Goal: Task Accomplishment & Management: Manage account settings

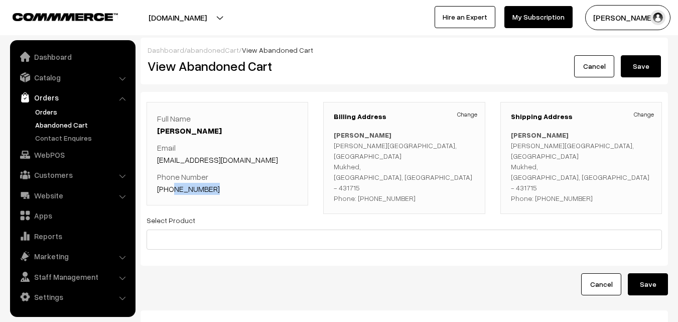
click at [51, 112] on link "Orders" at bounding box center [82, 111] width 99 height 11
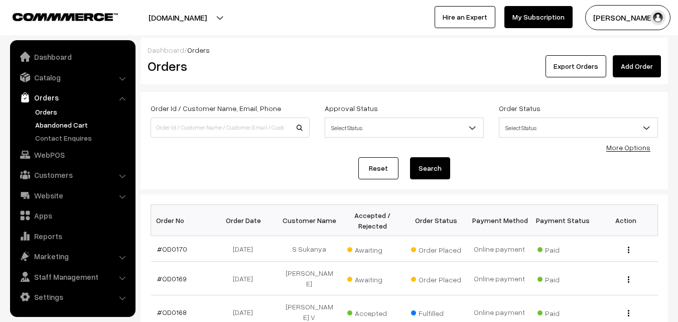
click at [69, 127] on link "Abandoned Cart" at bounding box center [82, 125] width 99 height 11
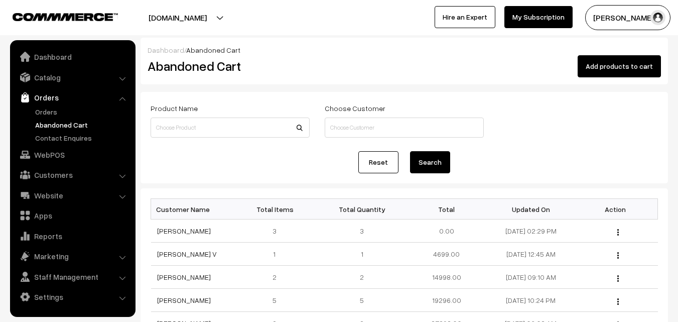
scroll to position [50, 0]
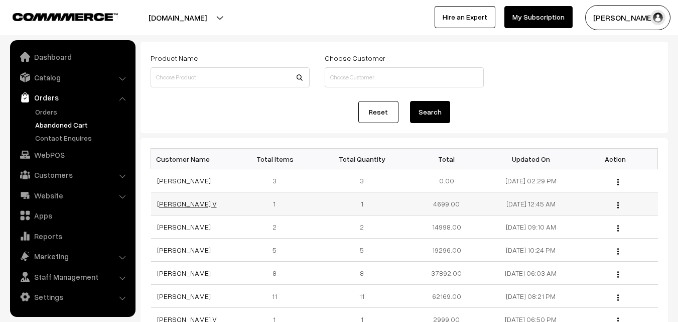
click at [168, 200] on link "[PERSON_NAME] V" at bounding box center [187, 203] width 60 height 9
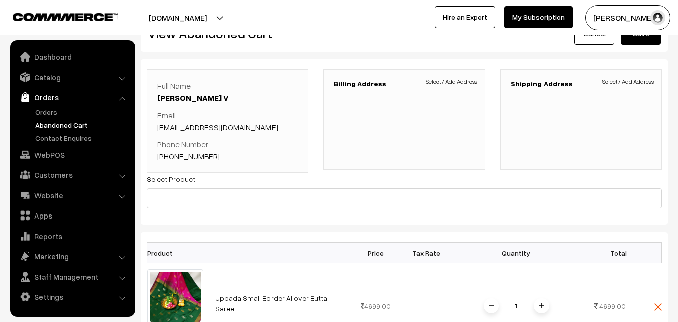
scroll to position [50, 0]
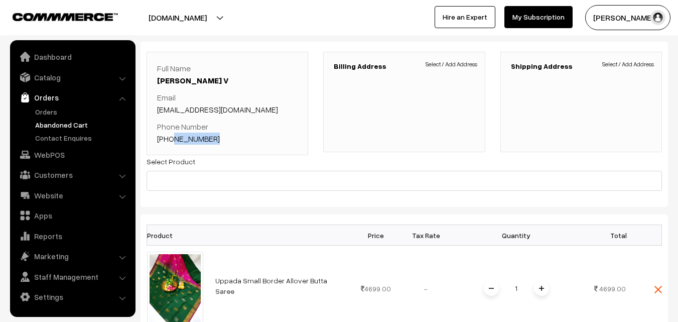
drag, startPoint x: 219, startPoint y: 141, endPoint x: 171, endPoint y: 140, distance: 48.7
click at [171, 140] on p "Phone Number +91 9994344004" at bounding box center [227, 133] width 141 height 24
copy link "9994344004"
click at [48, 112] on link "Orders" at bounding box center [82, 111] width 99 height 11
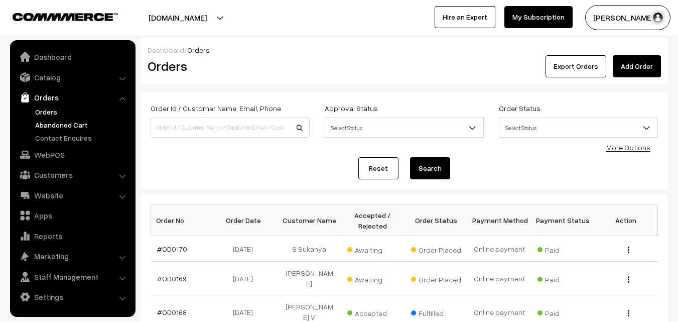
click at [61, 128] on link "Abandoned Cart" at bounding box center [82, 125] width 99 height 11
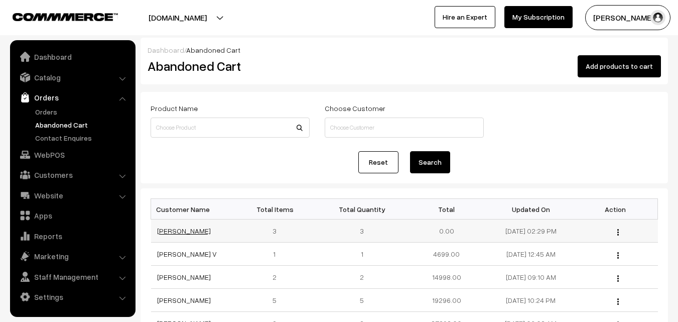
click at [170, 230] on link "[PERSON_NAME]" at bounding box center [184, 230] width 54 height 9
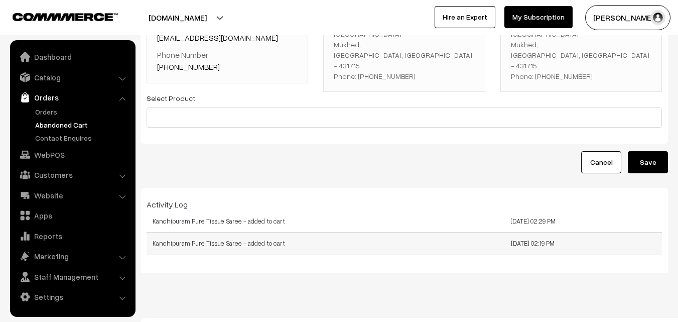
scroll to position [130, 0]
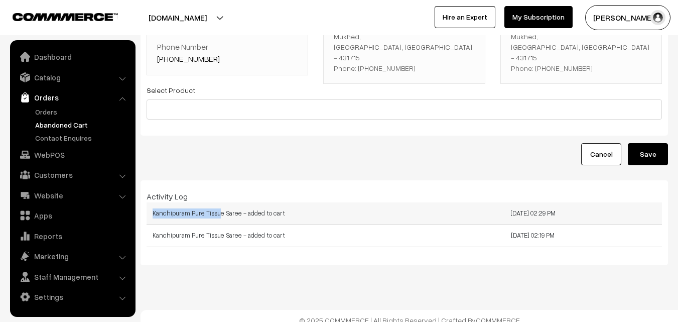
drag, startPoint x: 151, startPoint y: 206, endPoint x: 217, endPoint y: 206, distance: 66.3
click at [217, 206] on td "Kanchipuram Pure Tissue Saree - added to cart" at bounding box center [276, 213] width 258 height 22
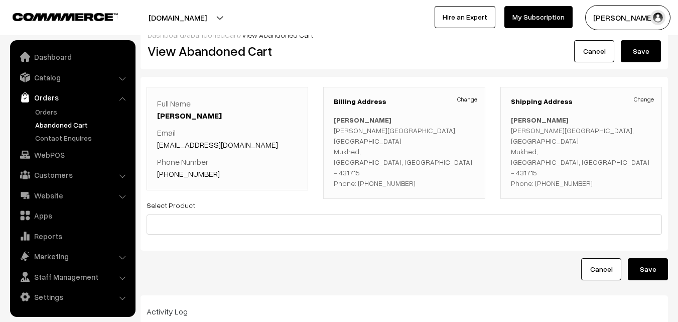
scroll to position [0, 0]
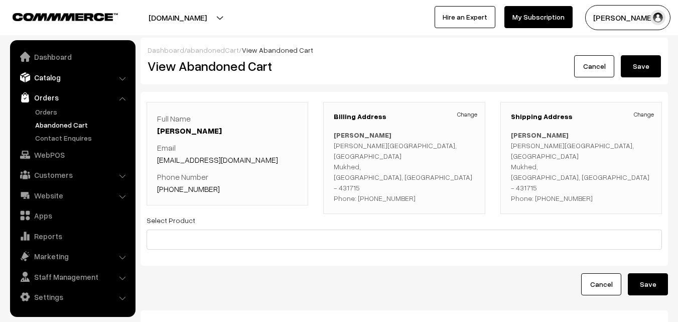
click at [65, 77] on link "Catalog" at bounding box center [73, 77] width 120 height 18
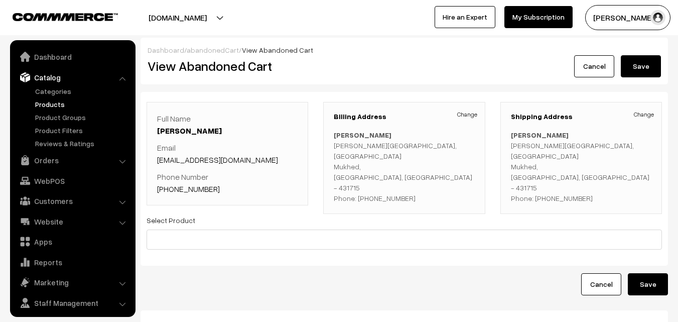
click at [57, 102] on link "Products" at bounding box center [82, 104] width 99 height 11
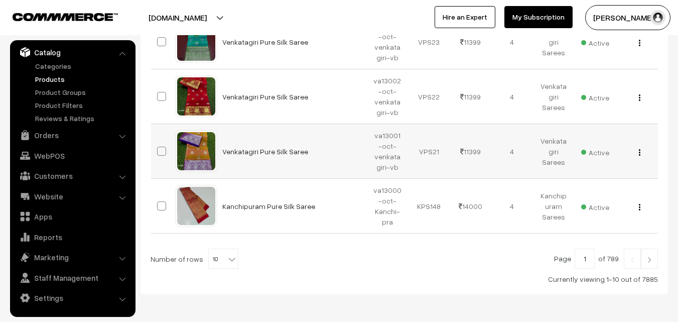
scroll to position [552, 0]
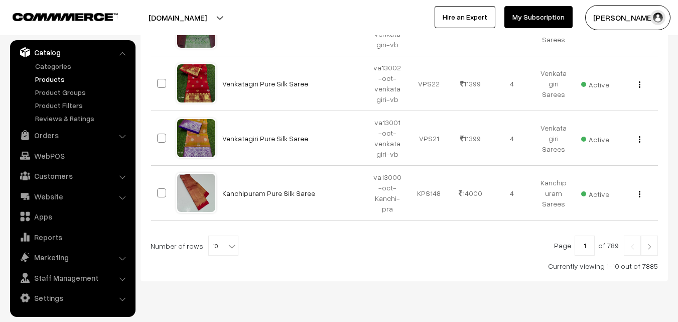
click at [227, 247] on b at bounding box center [232, 246] width 10 height 10
select select "100"
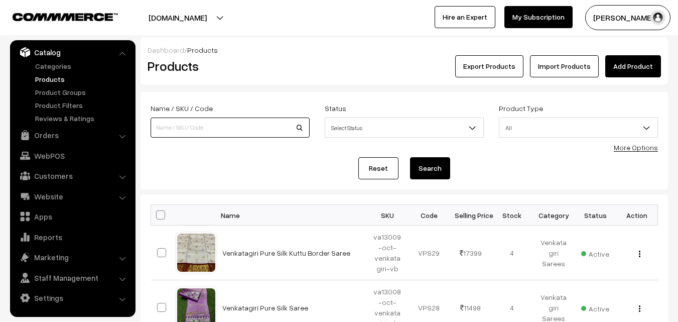
paste input "va1372-nov-uppada-sp"
type input "va1372-nov-uppada-sp"
click at [426, 170] on button "Search" at bounding box center [430, 168] width 40 height 22
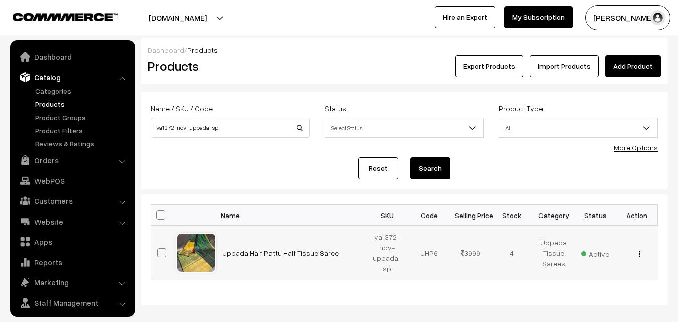
scroll to position [25, 0]
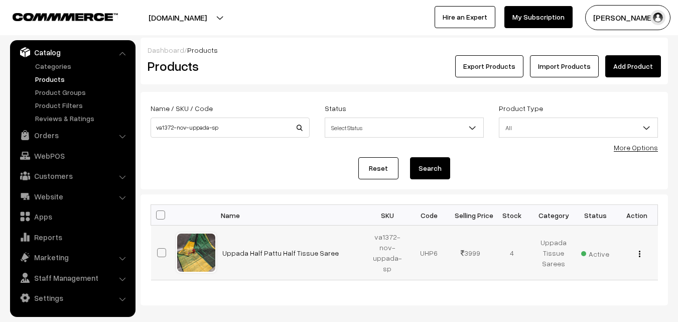
click at [639, 254] on img "button" at bounding box center [640, 254] width 2 height 7
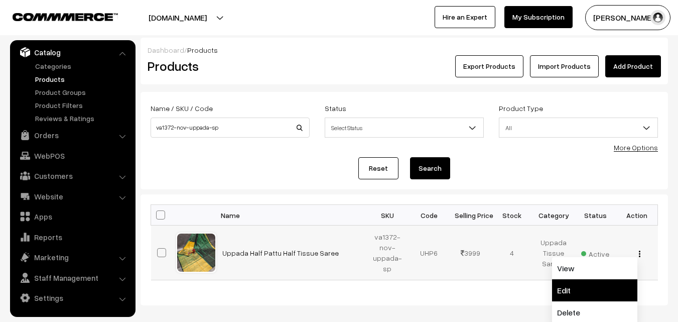
click at [569, 285] on link "Edit" at bounding box center [594, 290] width 85 height 22
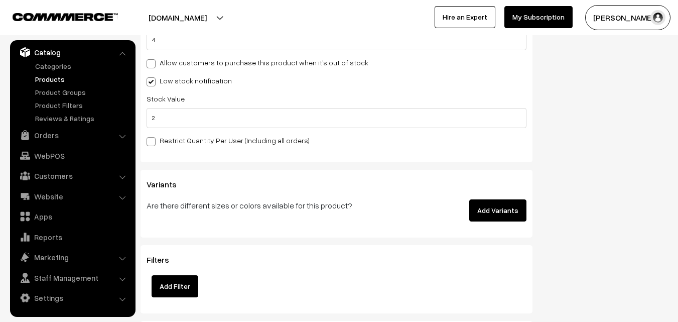
scroll to position [1105, 0]
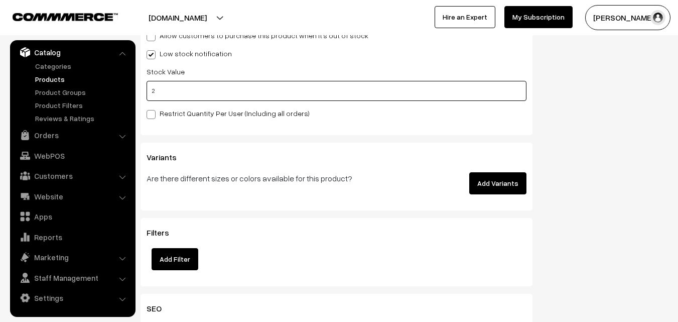
drag, startPoint x: 160, startPoint y: 95, endPoint x: 137, endPoint y: 96, distance: 23.1
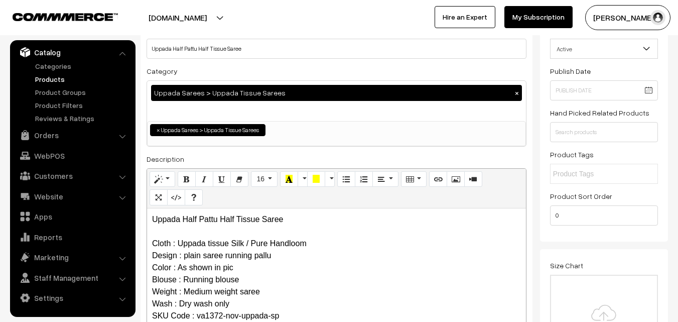
scroll to position [0, 0]
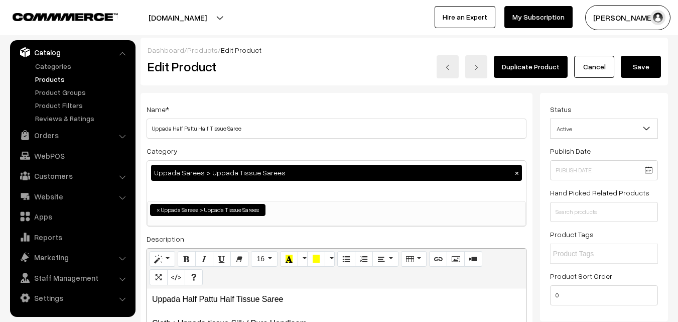
type input "0"
click at [649, 69] on button "Save" at bounding box center [641, 67] width 40 height 22
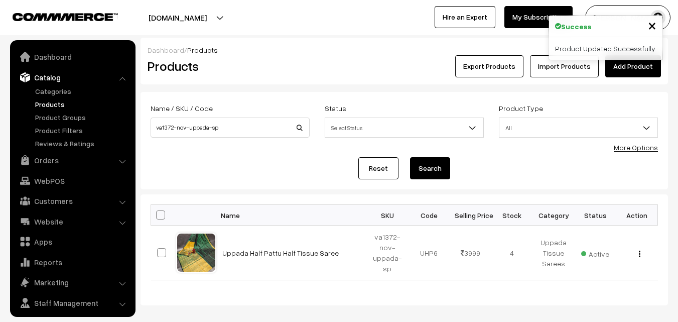
scroll to position [25, 0]
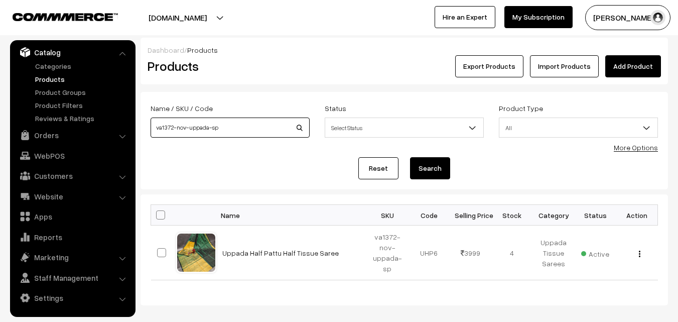
drag, startPoint x: 237, startPoint y: 125, endPoint x: 145, endPoint y: 130, distance: 91.5
click at [145, 130] on div "Name / SKU / Code va1372-nov-uppada-sp" at bounding box center [230, 123] width 174 height 42
click at [440, 163] on button "Search" at bounding box center [430, 168] width 40 height 22
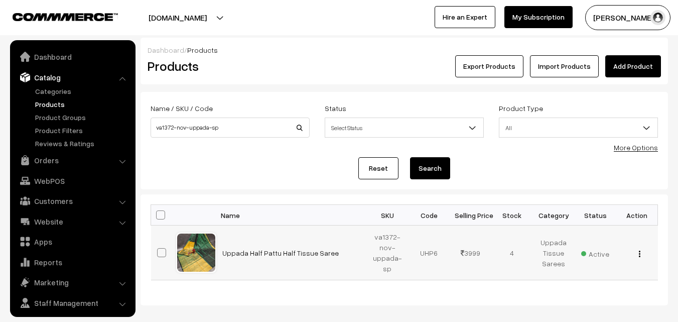
scroll to position [25, 0]
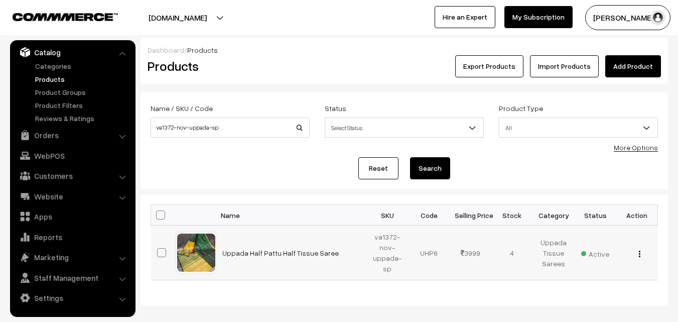
click at [640, 252] on img "button" at bounding box center [640, 254] width 2 height 7
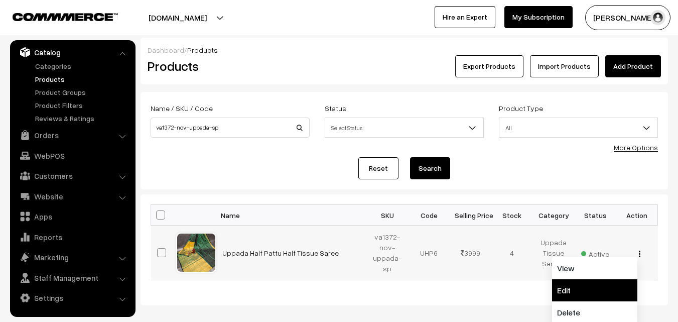
click at [564, 286] on link "Edit" at bounding box center [594, 290] width 85 height 22
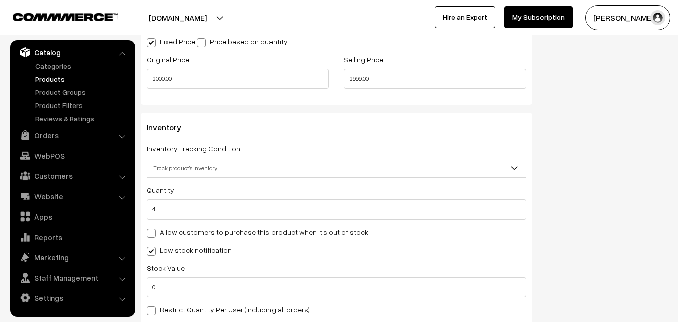
scroll to position [922, 0]
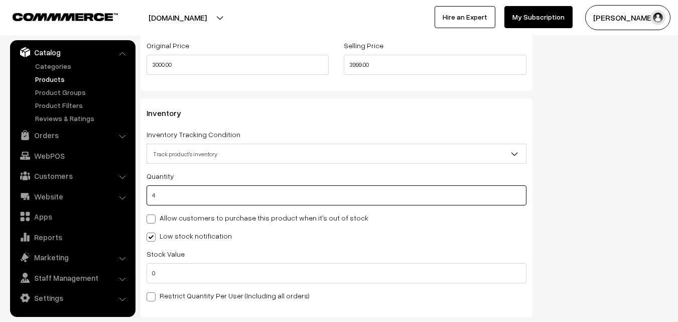
drag, startPoint x: 204, startPoint y: 197, endPoint x: 150, endPoint y: 199, distance: 54.8
click at [150, 199] on input "4" at bounding box center [337, 195] width 380 height 20
type input "0"
type input "4"
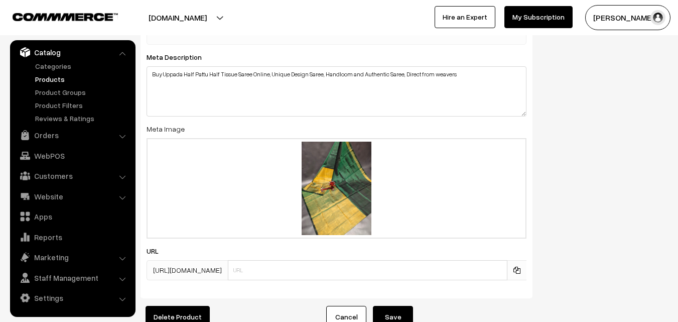
scroll to position [1577, 0]
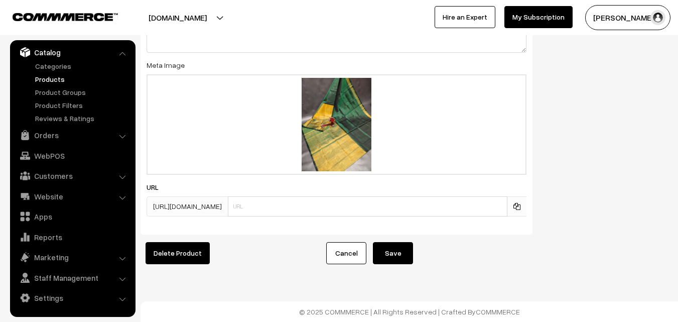
type input "0"
click at [393, 245] on button "Save" at bounding box center [393, 253] width 40 height 22
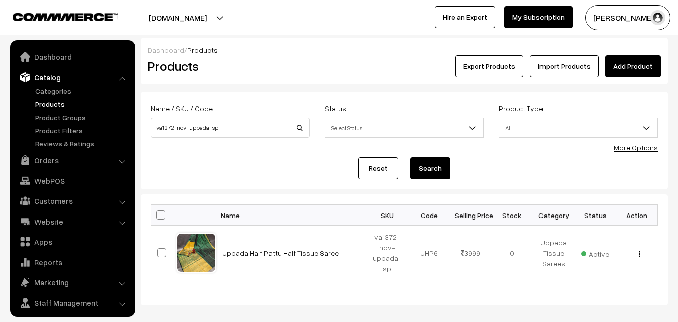
scroll to position [25, 0]
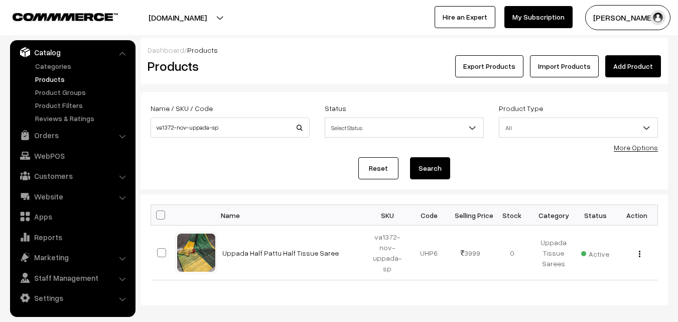
click at [41, 82] on link "Products" at bounding box center [82, 79] width 99 height 11
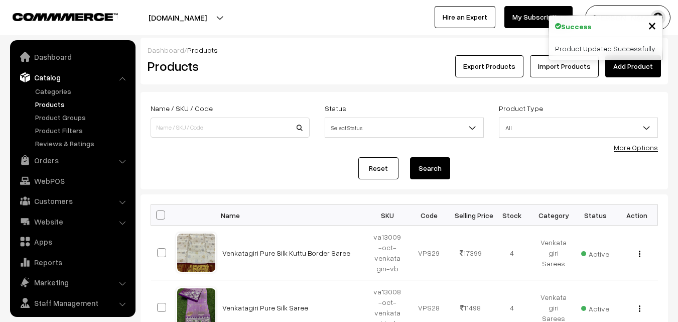
scroll to position [25, 0]
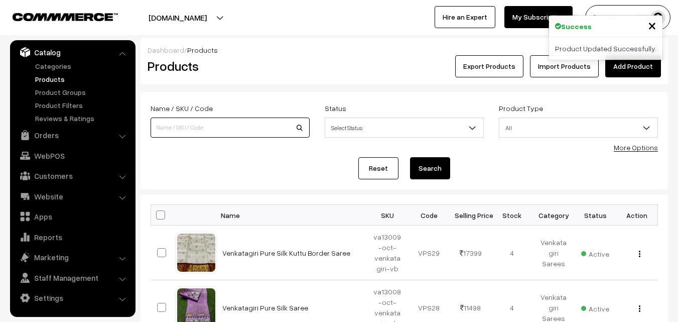
click at [176, 125] on input at bounding box center [230, 127] width 159 height 20
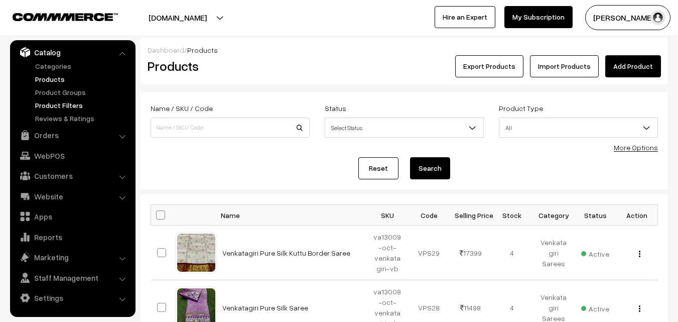
click at [45, 107] on link "Product Filters" at bounding box center [82, 105] width 99 height 11
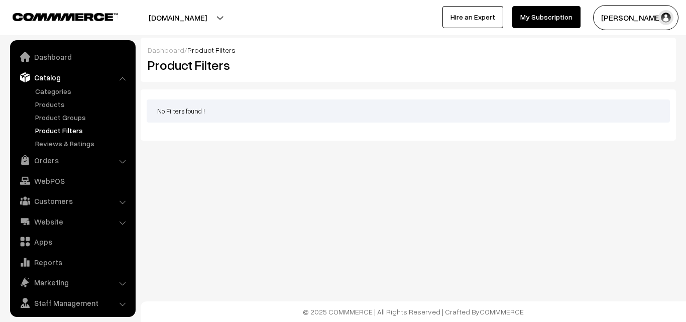
scroll to position [25, 0]
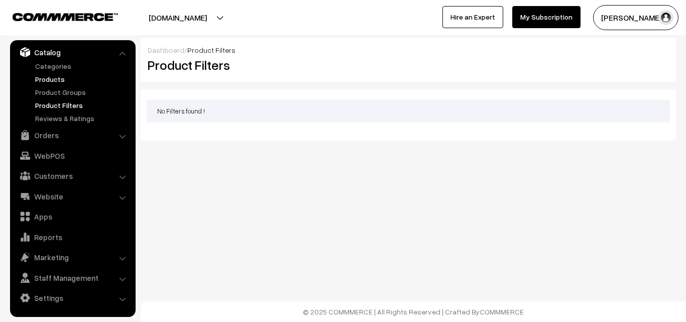
click at [46, 81] on link "Products" at bounding box center [82, 79] width 99 height 11
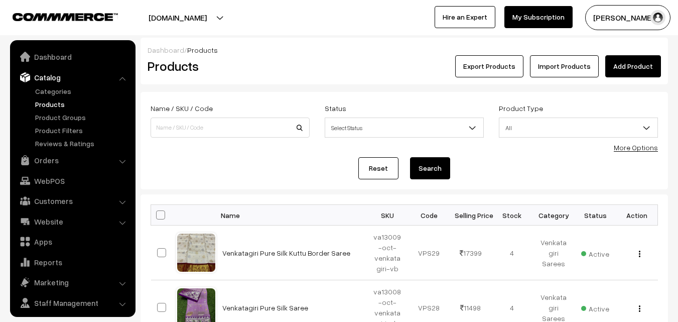
scroll to position [25, 0]
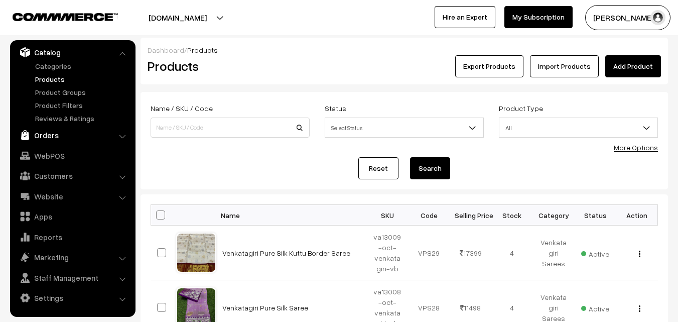
click at [51, 137] on link "Orders" at bounding box center [73, 135] width 120 height 18
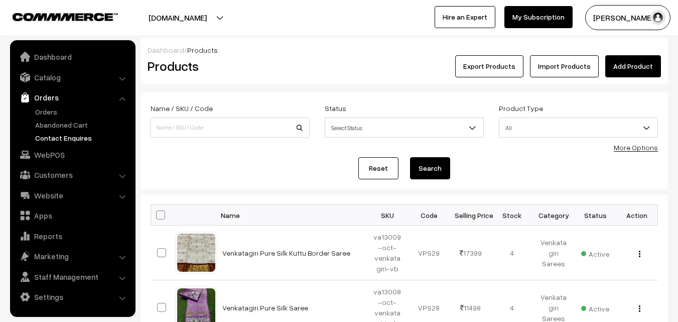
scroll to position [0, 0]
click at [49, 109] on link "Orders" at bounding box center [82, 111] width 99 height 11
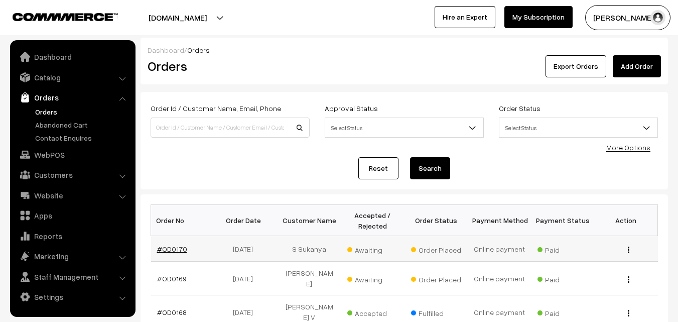
click at [180, 247] on link "#OD0170" at bounding box center [172, 249] width 30 height 9
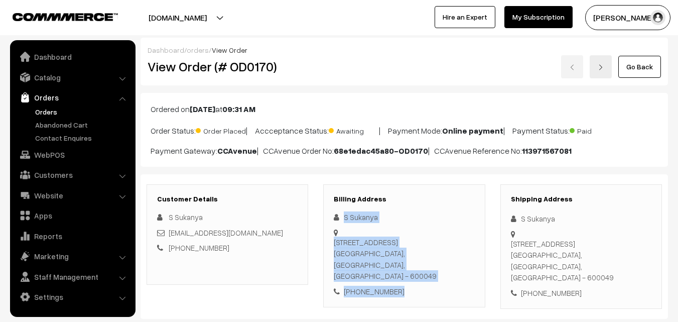
click at [395, 283] on div "S Sukanya [STREET_ADDRESS] [PHONE_NUMBER]" at bounding box center [404, 253] width 141 height 85
click at [55, 111] on link "Orders" at bounding box center [82, 111] width 99 height 11
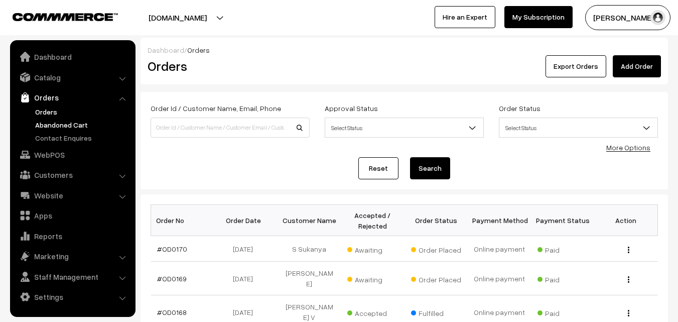
click at [44, 128] on link "Abandoned Cart" at bounding box center [82, 125] width 99 height 11
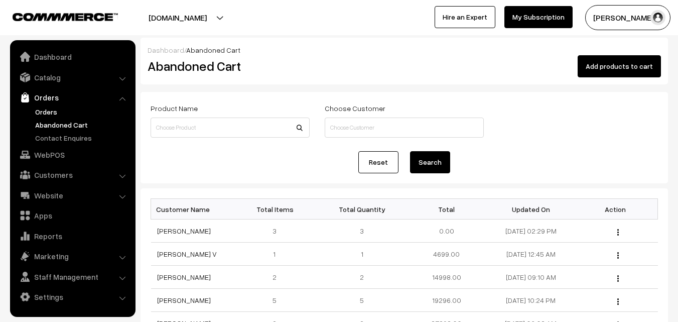
click at [46, 111] on link "Orders" at bounding box center [82, 111] width 99 height 11
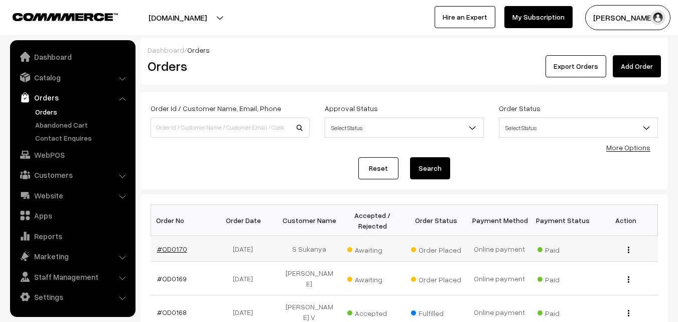
click at [168, 246] on link "#OD0170" at bounding box center [172, 249] width 30 height 9
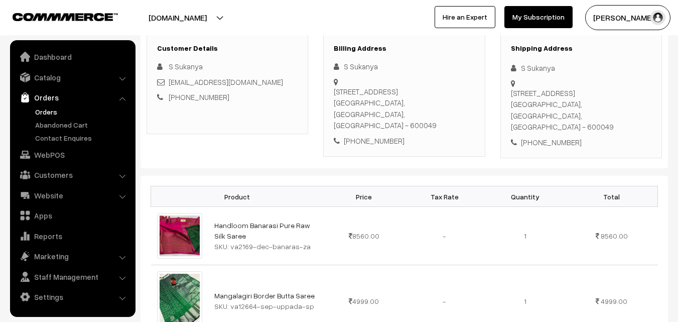
scroll to position [201, 0]
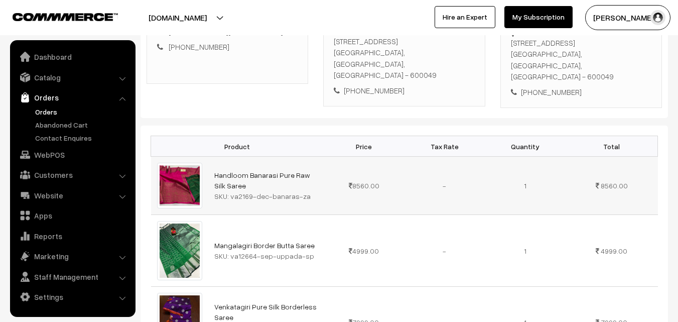
drag, startPoint x: 231, startPoint y: 185, endPoint x: 284, endPoint y: 187, distance: 52.8
click at [284, 191] on div "SKU: va2169-dec-banaras-za" at bounding box center [265, 196] width 103 height 11
click at [235, 191] on td "Handloom Banarasi Pure Raw Silk Saree SKU: va2169-dec-banaras-za" at bounding box center [265, 186] width 115 height 58
drag, startPoint x: 228, startPoint y: 185, endPoint x: 308, endPoint y: 185, distance: 79.8
click at [308, 191] on div "SKU: va2169-dec-banaras-za" at bounding box center [265, 196] width 103 height 11
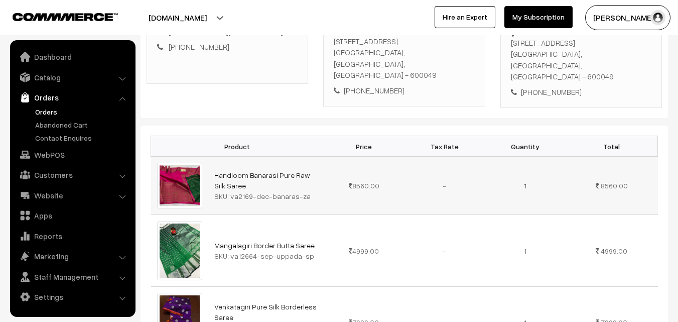
copy div "va2169-dec-banaras-za"
click at [32, 82] on link "Catalog" at bounding box center [73, 77] width 120 height 18
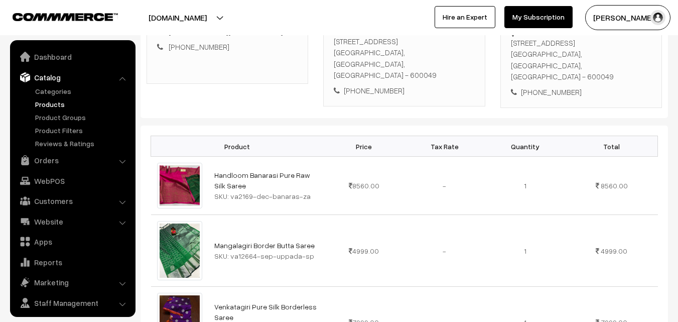
click at [58, 104] on link "Products" at bounding box center [82, 104] width 99 height 11
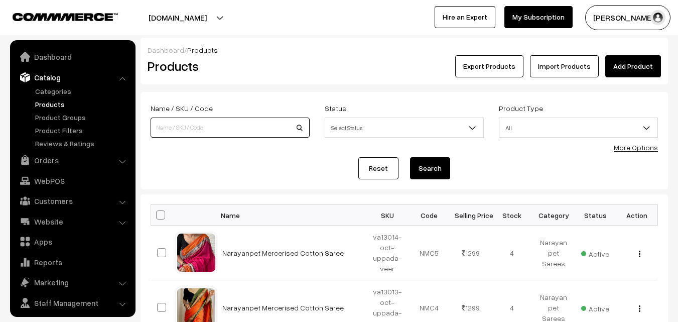
scroll to position [25, 0]
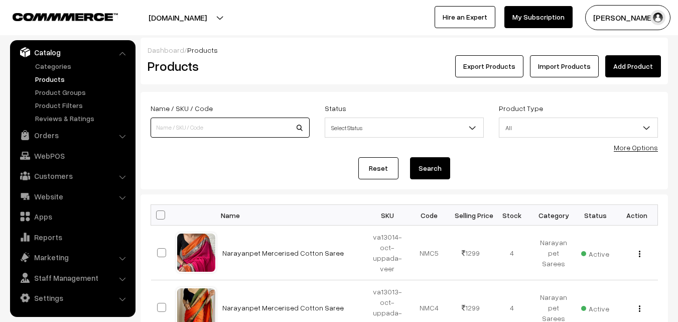
drag, startPoint x: 0, startPoint y: 0, endPoint x: 171, endPoint y: 122, distance: 210.3
paste input "va2169-dec-banaras-za"
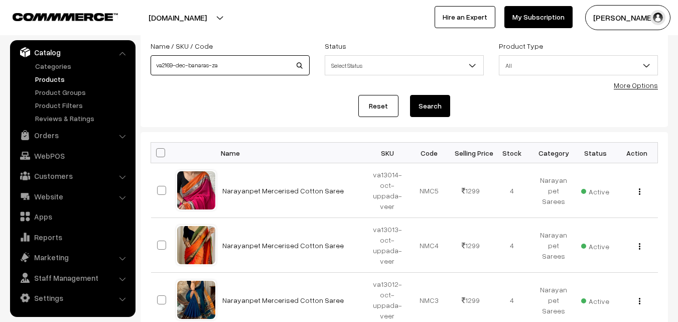
scroll to position [50, 0]
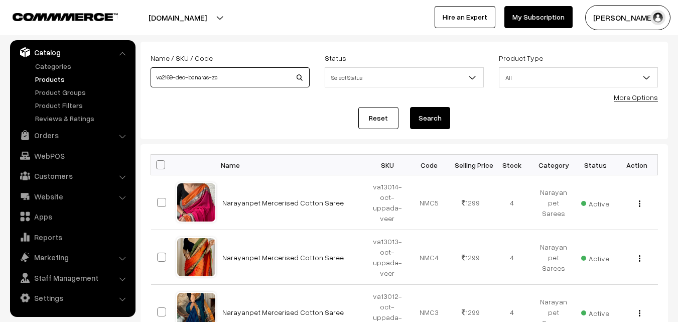
type input "va2169-dec-banaras-za"
click at [437, 124] on button "Search" at bounding box center [430, 118] width 40 height 22
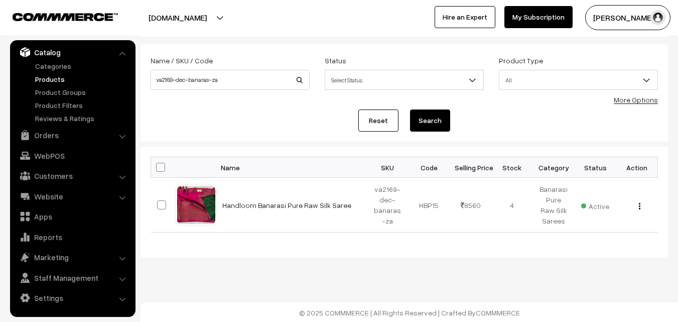
scroll to position [49, 0]
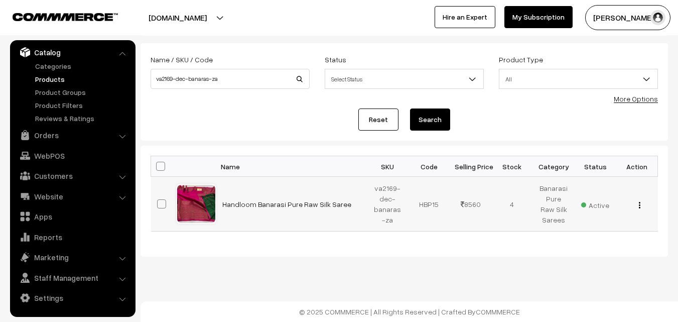
click at [638, 205] on div "View Edit Delete" at bounding box center [638, 204] width 30 height 11
click at [640, 204] on img "button" at bounding box center [640, 205] width 2 height 7
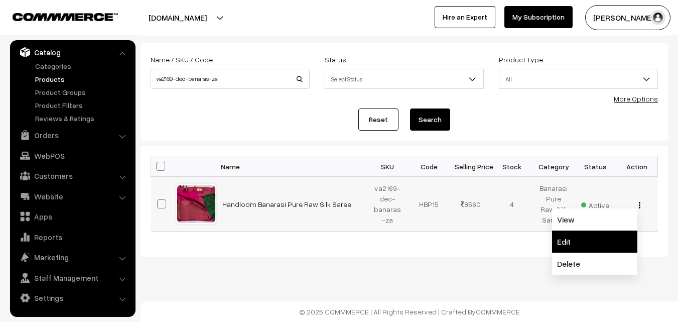
click at [588, 247] on link "Edit" at bounding box center [594, 241] width 85 height 22
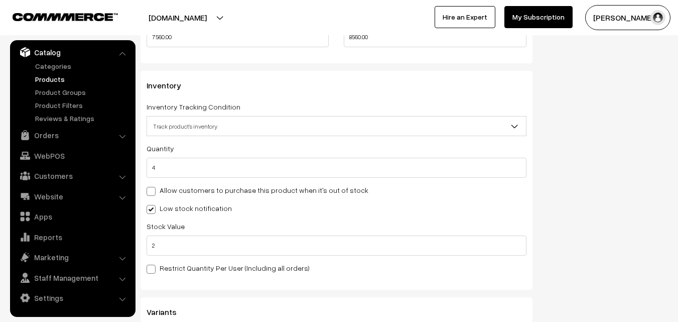
scroll to position [954, 0]
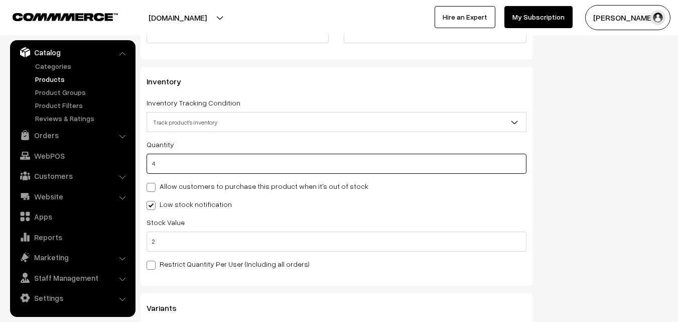
drag, startPoint x: 174, startPoint y: 168, endPoint x: 142, endPoint y: 173, distance: 32.9
click at [142, 173] on div "Inventory Inventory Tracking Condition Don't track inventory Track product's in…" at bounding box center [337, 176] width 392 height 219
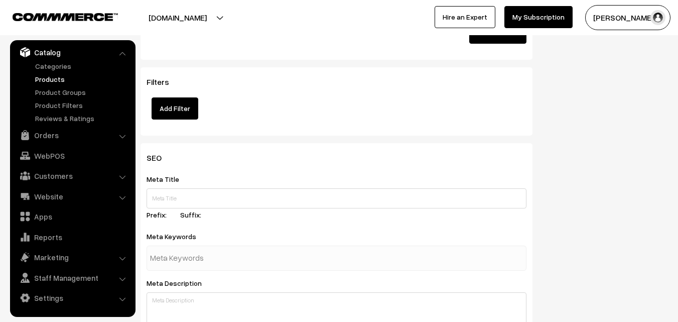
scroll to position [1553, 0]
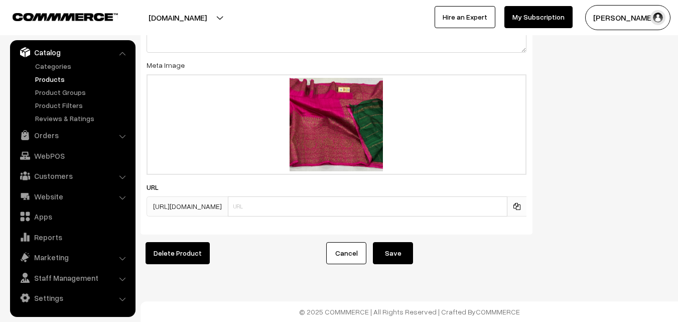
type input "0"
click at [395, 245] on button "Save" at bounding box center [393, 253] width 40 height 22
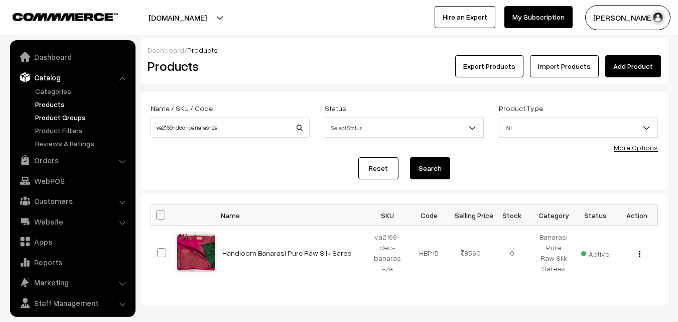
scroll to position [25, 0]
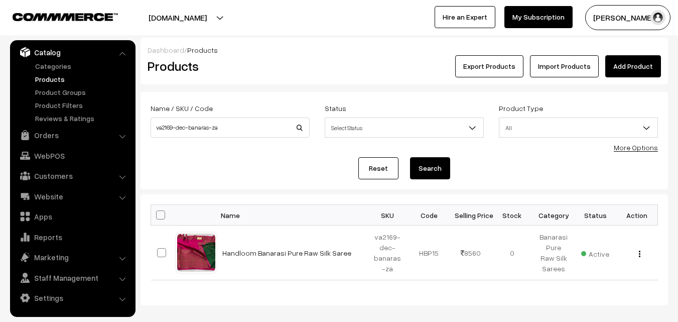
click at [50, 82] on link "Products" at bounding box center [82, 79] width 99 height 11
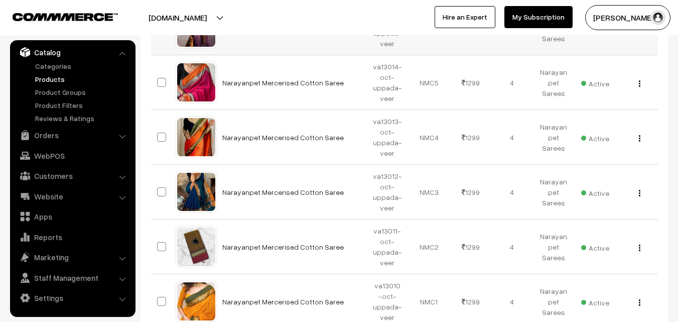
scroll to position [225, 0]
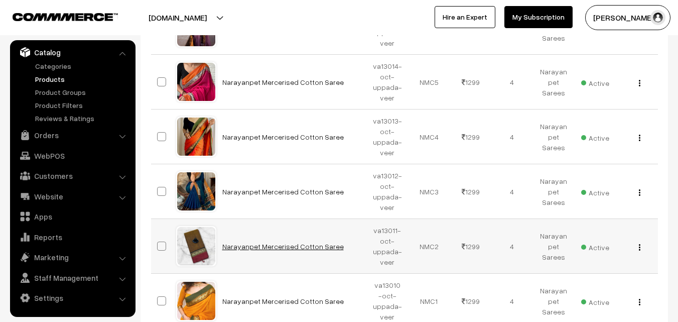
click at [279, 249] on link "Narayanpet Mercerised Cotton Saree" at bounding box center [283, 246] width 122 height 9
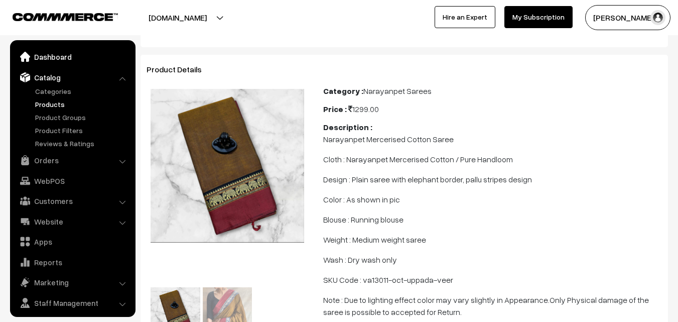
click at [55, 55] on link "Dashboard" at bounding box center [73, 57] width 120 height 18
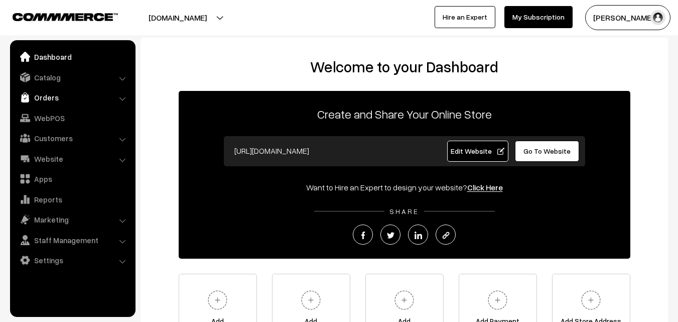
click at [48, 97] on link "Orders" at bounding box center [73, 97] width 120 height 18
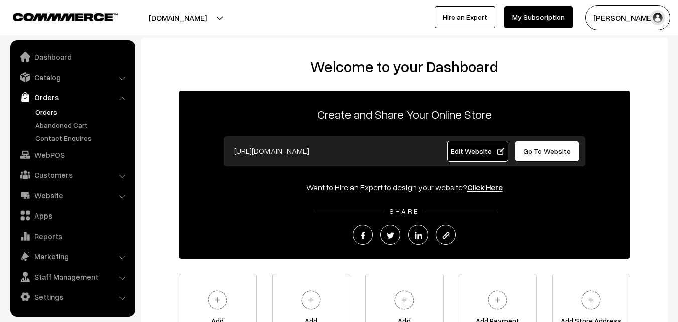
click at [50, 114] on link "Orders" at bounding box center [82, 111] width 99 height 11
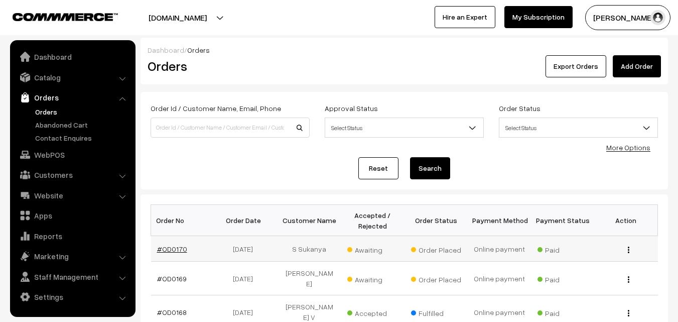
click at [172, 248] on link "#OD0170" at bounding box center [172, 249] width 30 height 9
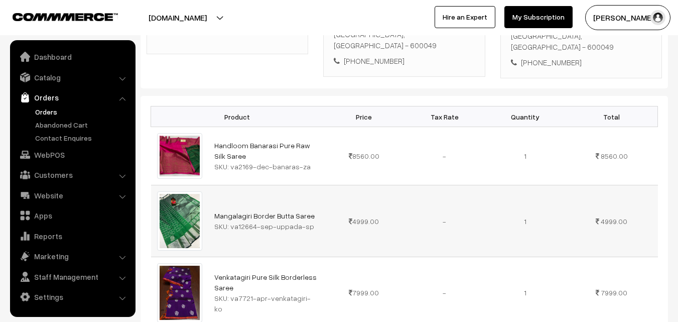
scroll to position [251, 0]
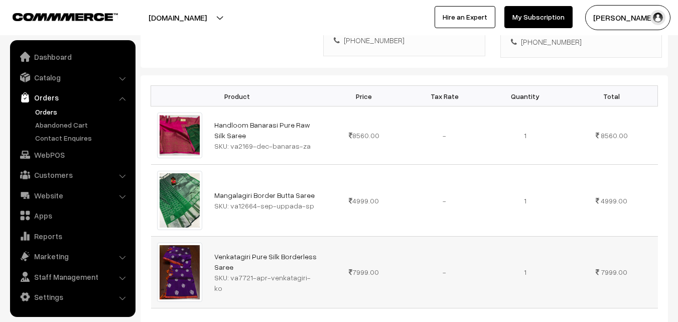
drag, startPoint x: 228, startPoint y: 272, endPoint x: 309, endPoint y: 273, distance: 80.8
click at [309, 273] on div "SKU: va7721-apr-venkatagiri-ko" at bounding box center [265, 282] width 103 height 21
copy div "va7721-apr-venkatagiri-ko"
click at [52, 77] on link "Catalog" at bounding box center [73, 77] width 120 height 18
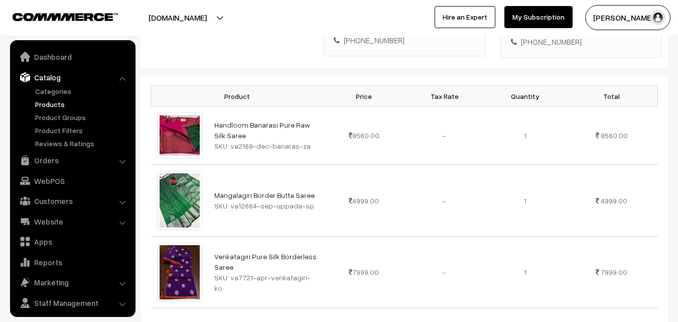
click at [55, 101] on link "Products" at bounding box center [82, 104] width 99 height 11
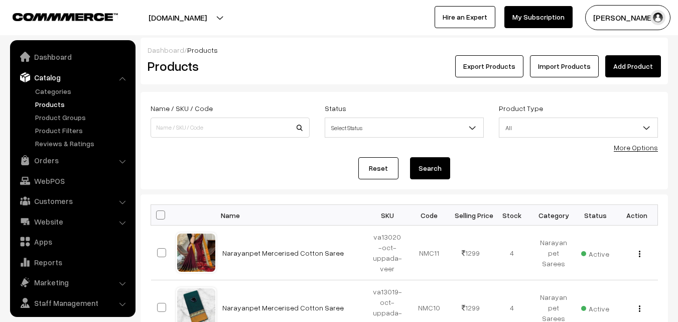
scroll to position [25, 0]
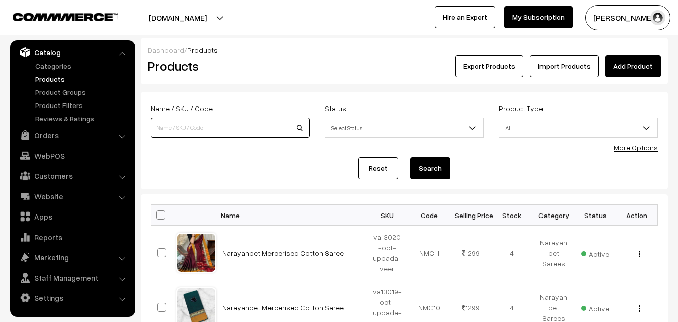
click at [199, 119] on input at bounding box center [230, 127] width 159 height 20
paste input "va7721-apr-venkatagiri-ko"
type input "va7721-apr-venkatagiri-ko"
click at [428, 174] on button "Search" at bounding box center [430, 168] width 40 height 22
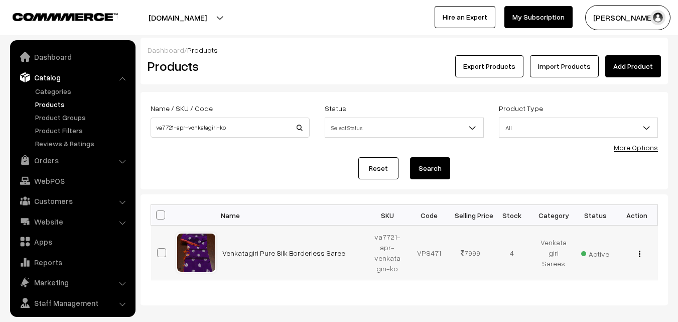
scroll to position [25, 0]
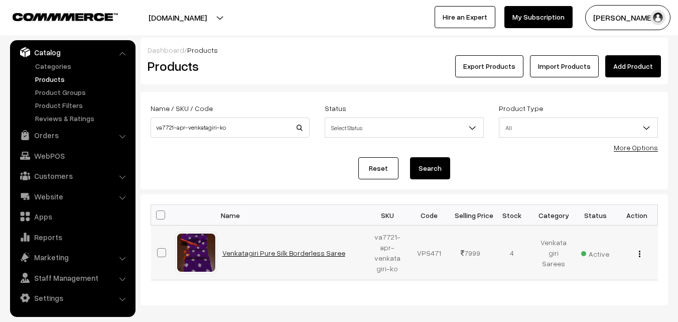
click at [300, 253] on link "Venkatagiri Pure Silk Borderless Saree" at bounding box center [283, 253] width 123 height 9
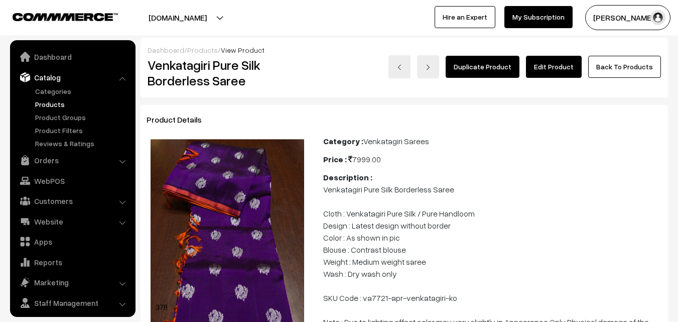
scroll to position [25, 0]
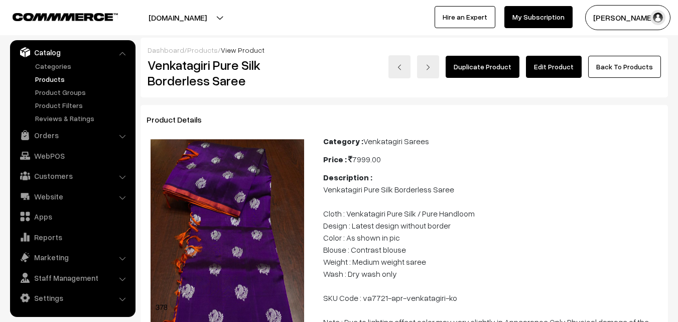
click at [552, 67] on link "Edit Product" at bounding box center [554, 67] width 56 height 22
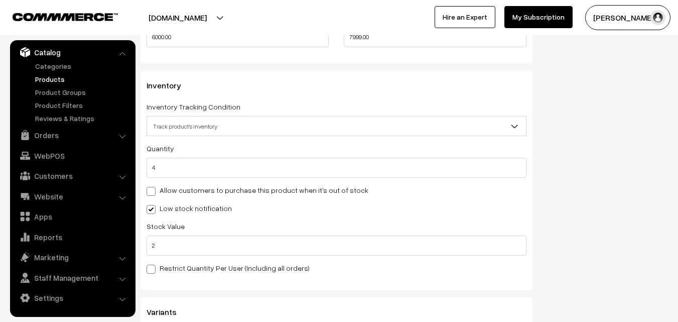
scroll to position [900, 0]
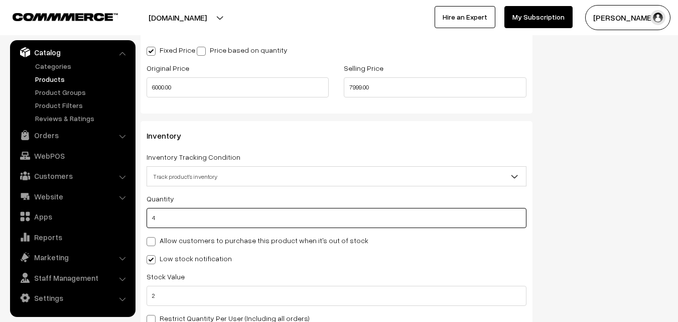
drag, startPoint x: 163, startPoint y: 213, endPoint x: 152, endPoint y: 215, distance: 11.1
click at [152, 215] on input "4" at bounding box center [337, 218] width 380 height 20
type input "0"
type input "4"
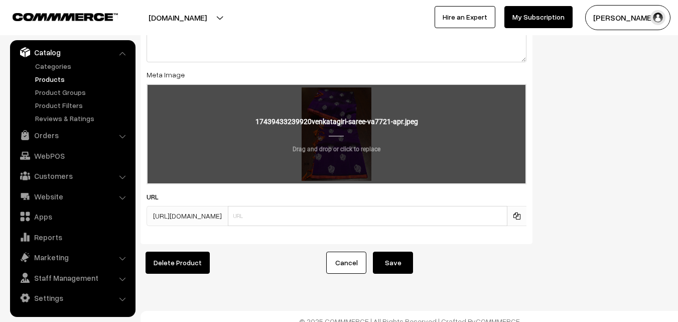
scroll to position [1553, 0]
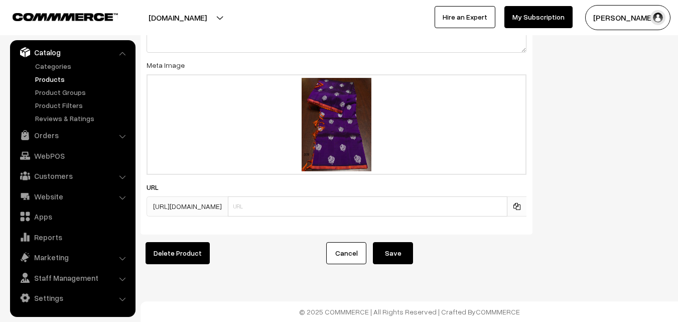
type input "0"
click at [394, 248] on button "Save" at bounding box center [393, 253] width 40 height 22
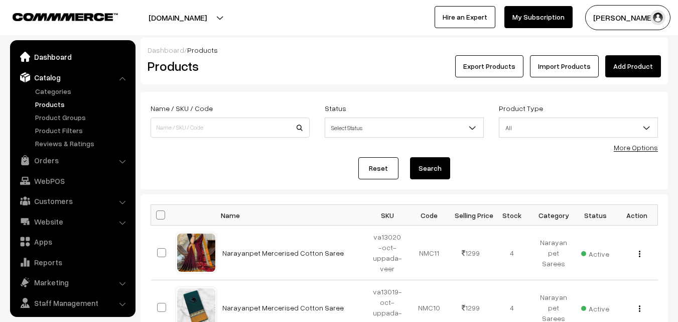
click at [54, 55] on link "Dashboard" at bounding box center [73, 57] width 120 height 18
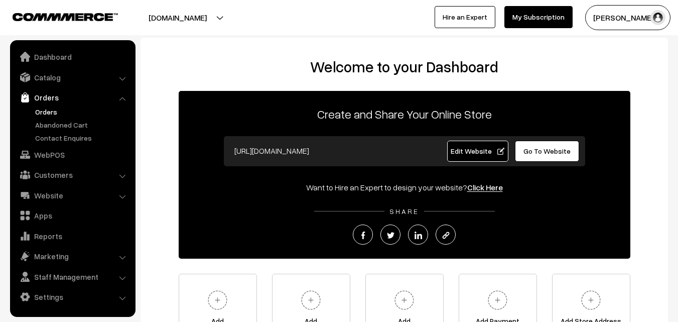
click at [50, 110] on link "Orders" at bounding box center [82, 111] width 99 height 11
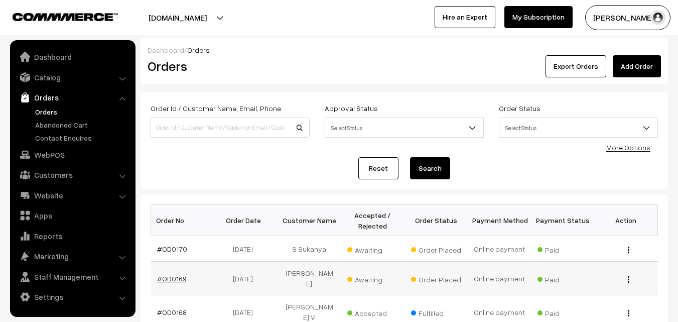
click at [164, 274] on link "#OD0169" at bounding box center [172, 278] width 30 height 9
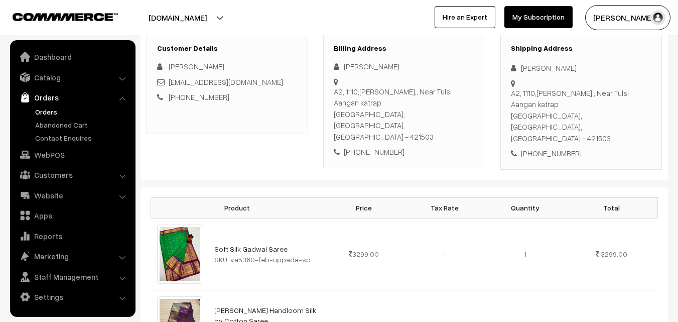
scroll to position [201, 0]
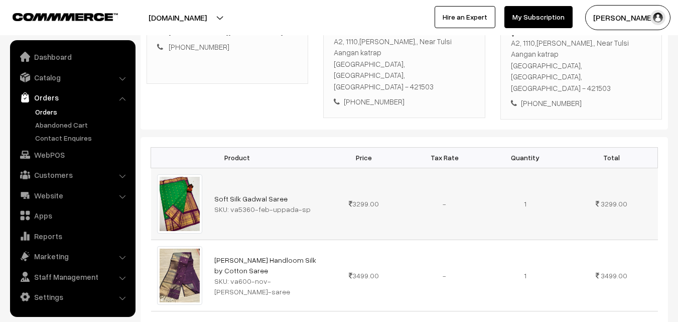
drag, startPoint x: 230, startPoint y: 186, endPoint x: 312, endPoint y: 186, distance: 82.3
click at [312, 204] on div "SKU: va5360-feb-uppada-sp" at bounding box center [265, 209] width 103 height 11
copy div "va5360-feb-uppada-sp"
click at [50, 73] on link "Catalog" at bounding box center [73, 77] width 120 height 18
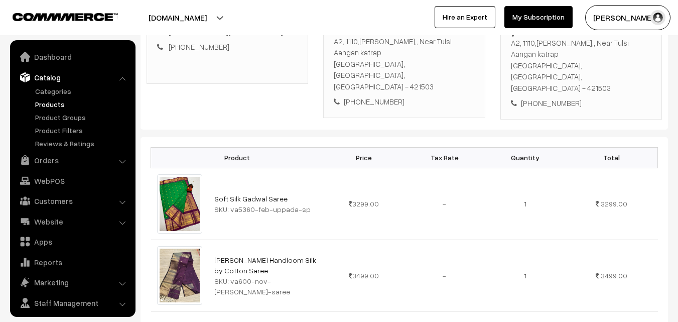
click at [54, 105] on link "Products" at bounding box center [82, 104] width 99 height 11
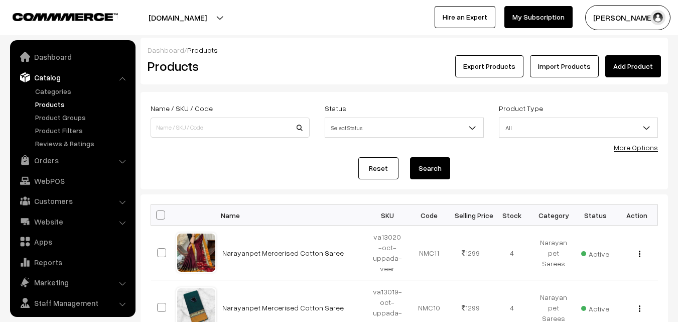
scroll to position [25, 0]
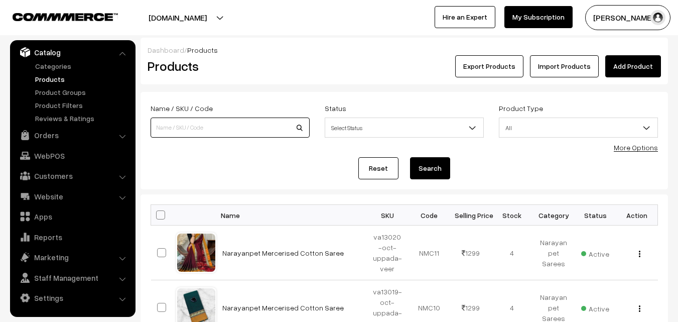
paste input "va5360-feb-uppada-sp"
type input "va5360-feb-uppada-sp"
click at [425, 169] on button "Search" at bounding box center [430, 168] width 40 height 22
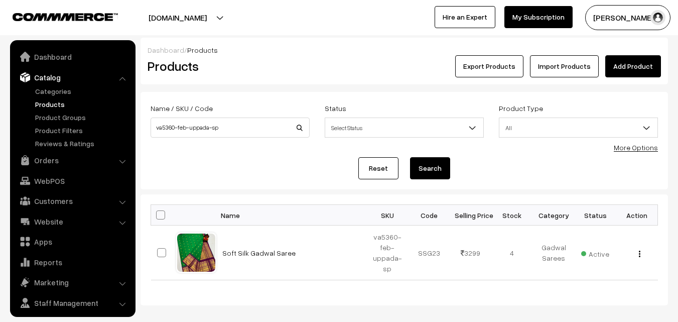
scroll to position [25, 0]
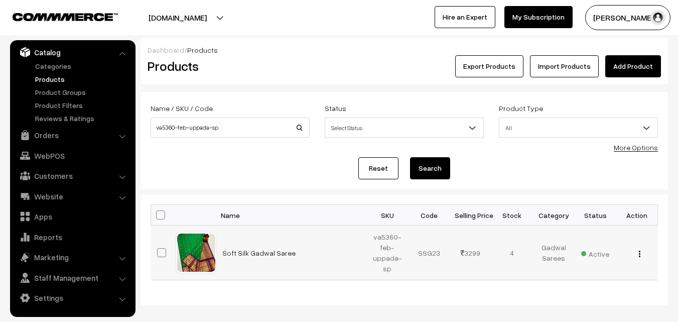
click at [641, 251] on button "button" at bounding box center [640, 254] width 3 height 8
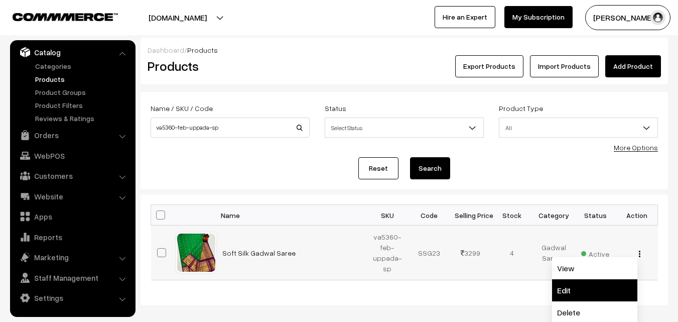
click at [582, 288] on link "Edit" at bounding box center [594, 290] width 85 height 22
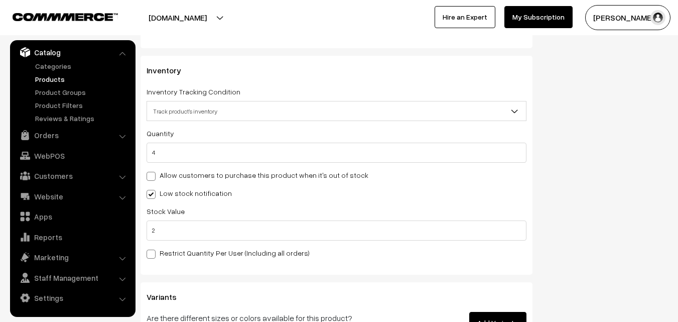
scroll to position [954, 0]
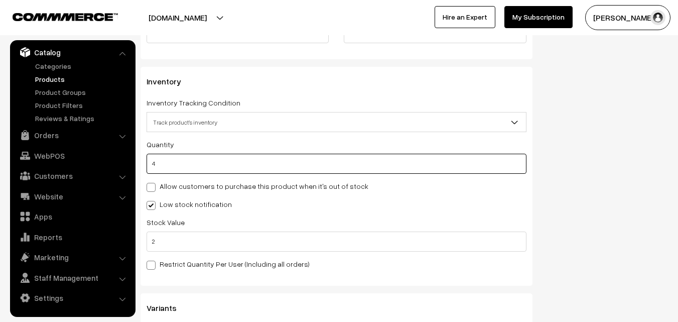
drag, startPoint x: 166, startPoint y: 166, endPoint x: 134, endPoint y: 166, distance: 31.6
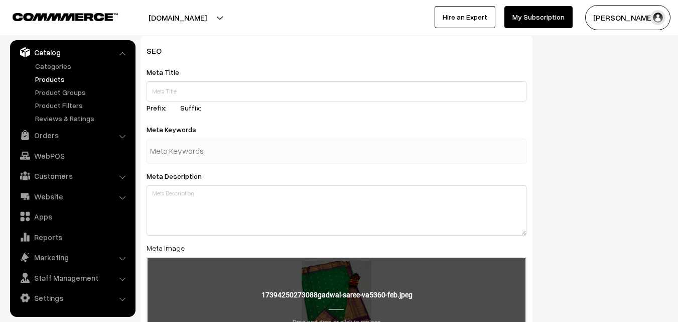
scroll to position [1553, 0]
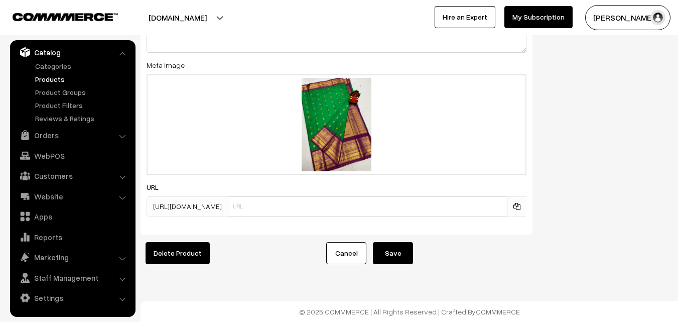
type input "0"
click at [403, 243] on button "Save" at bounding box center [393, 253] width 40 height 22
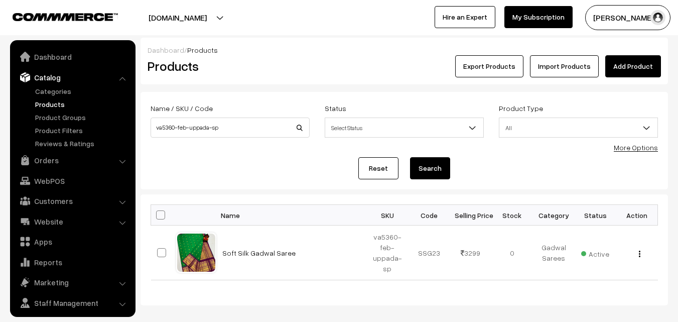
scroll to position [25, 0]
